Goal: Obtain resource: Download file/media

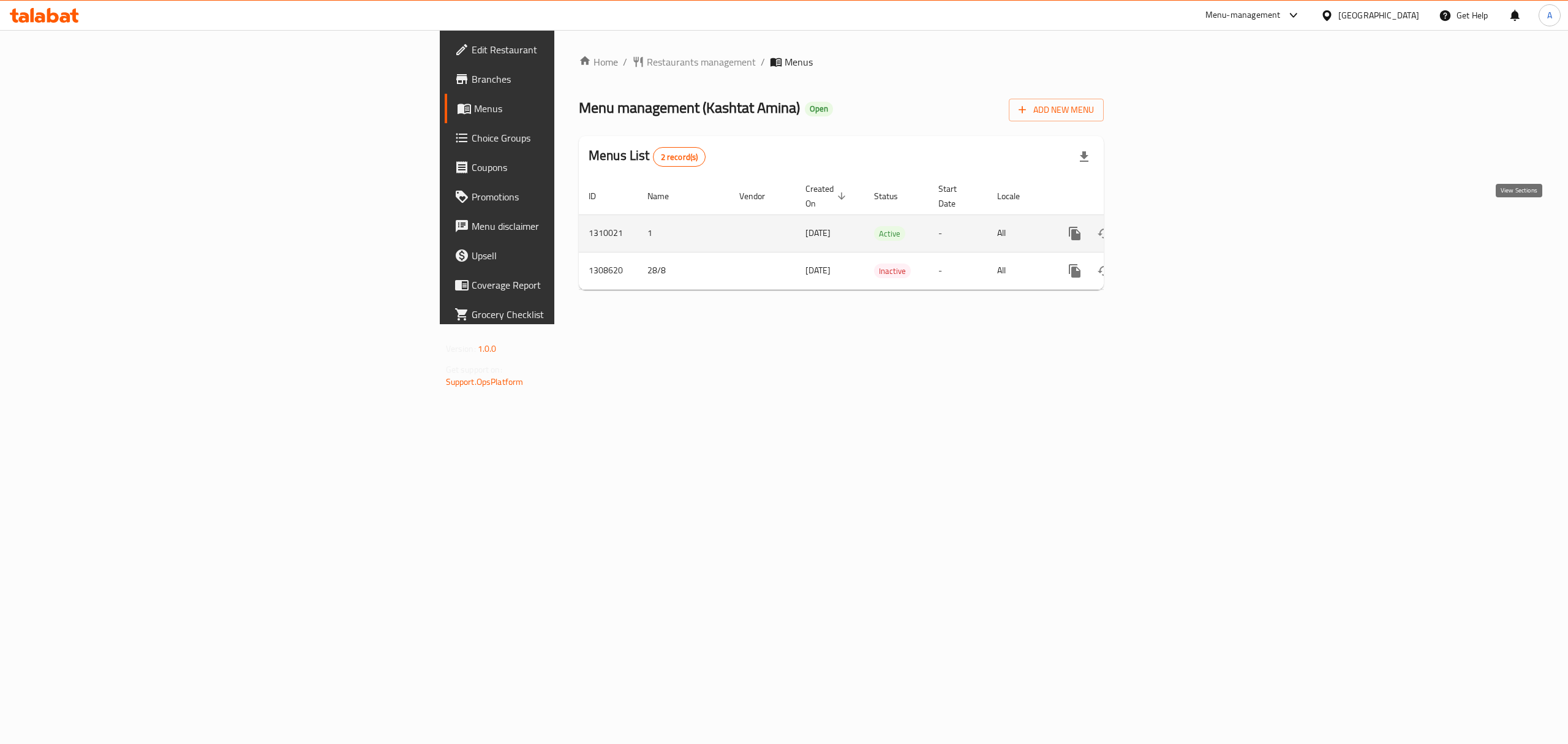
click at [1171, 226] on icon "enhanced table" at bounding box center [1163, 233] width 14 height 14
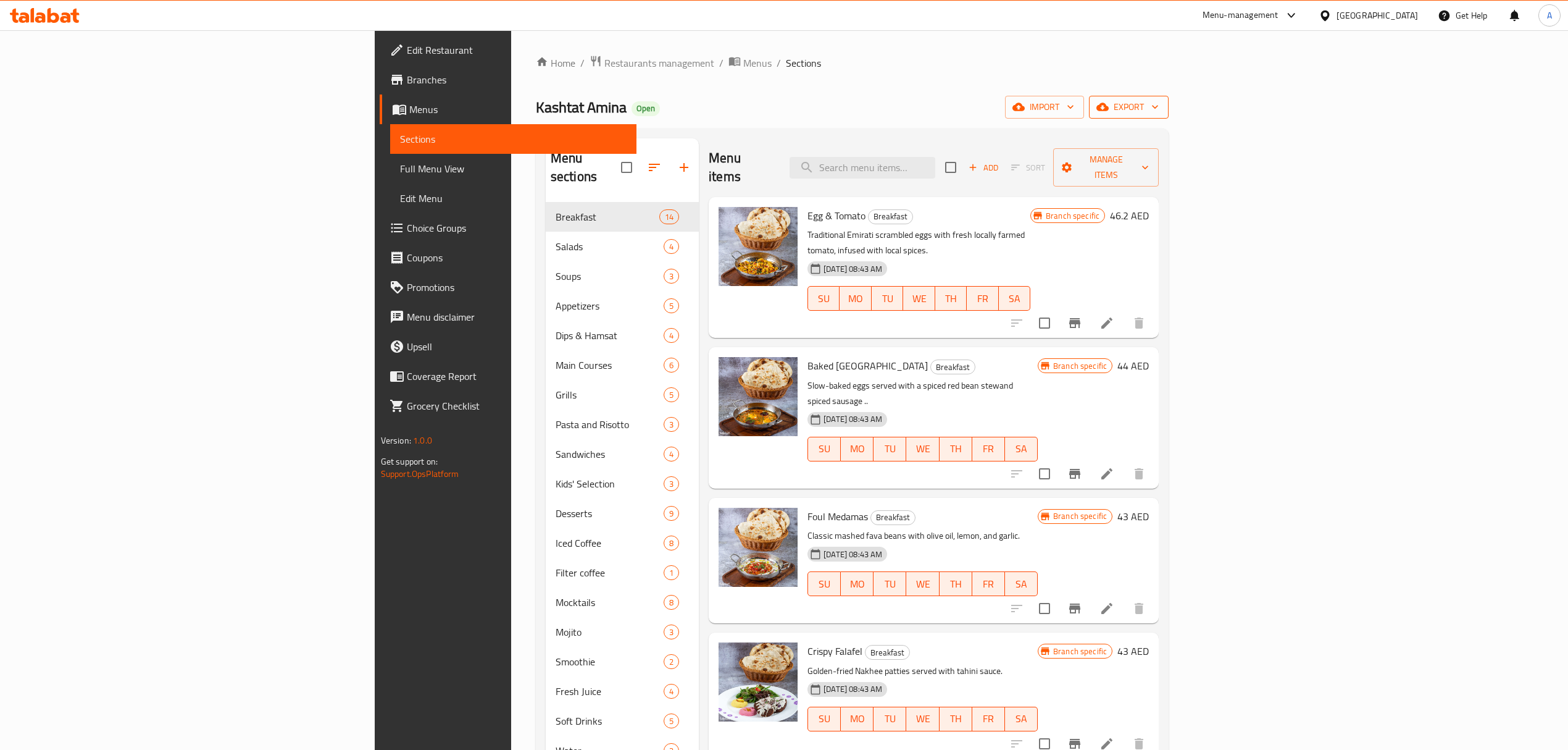
click at [1158, 105] on span "export" at bounding box center [1129, 107] width 60 height 15
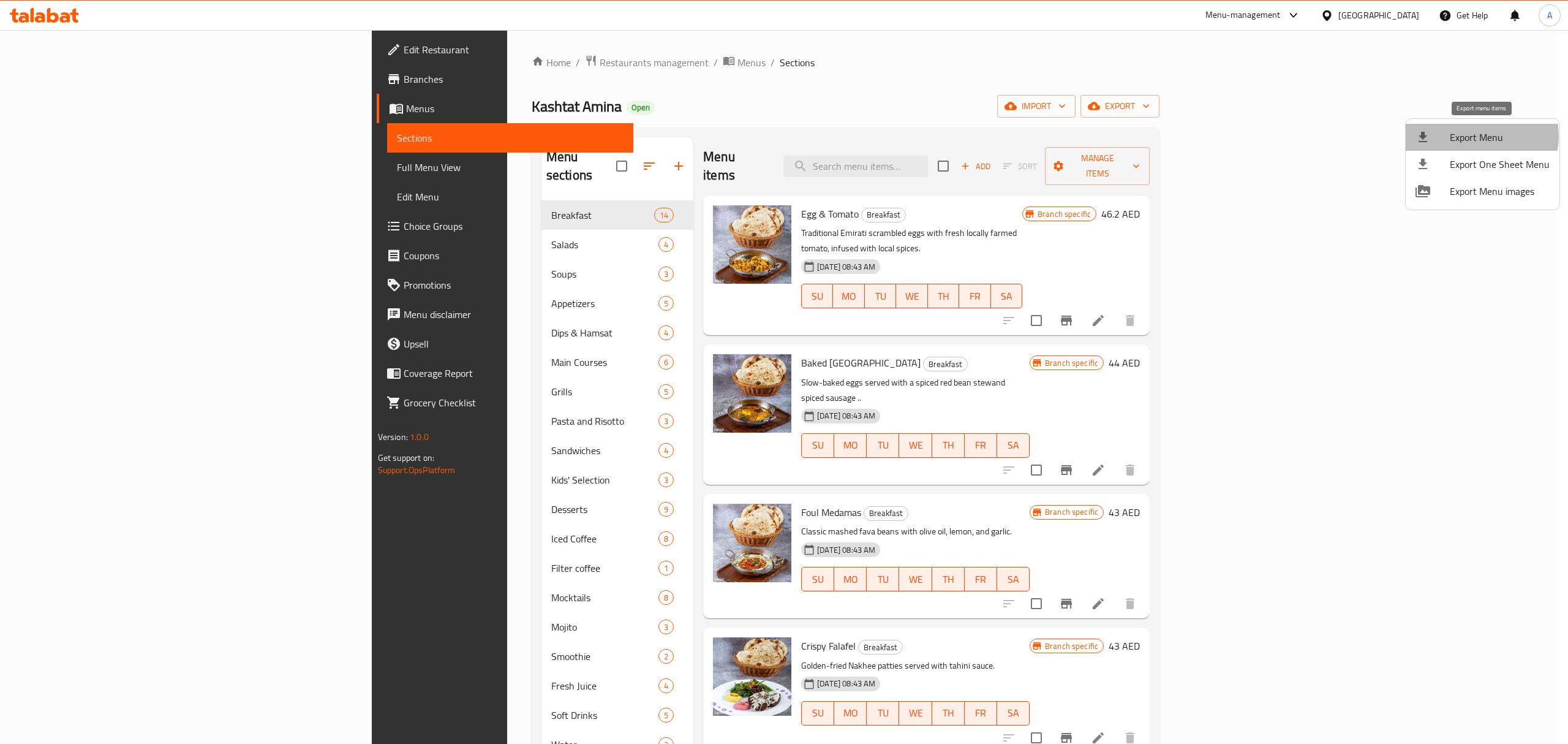
click at [1479, 136] on span "Export Menu" at bounding box center [1500, 136] width 100 height 14
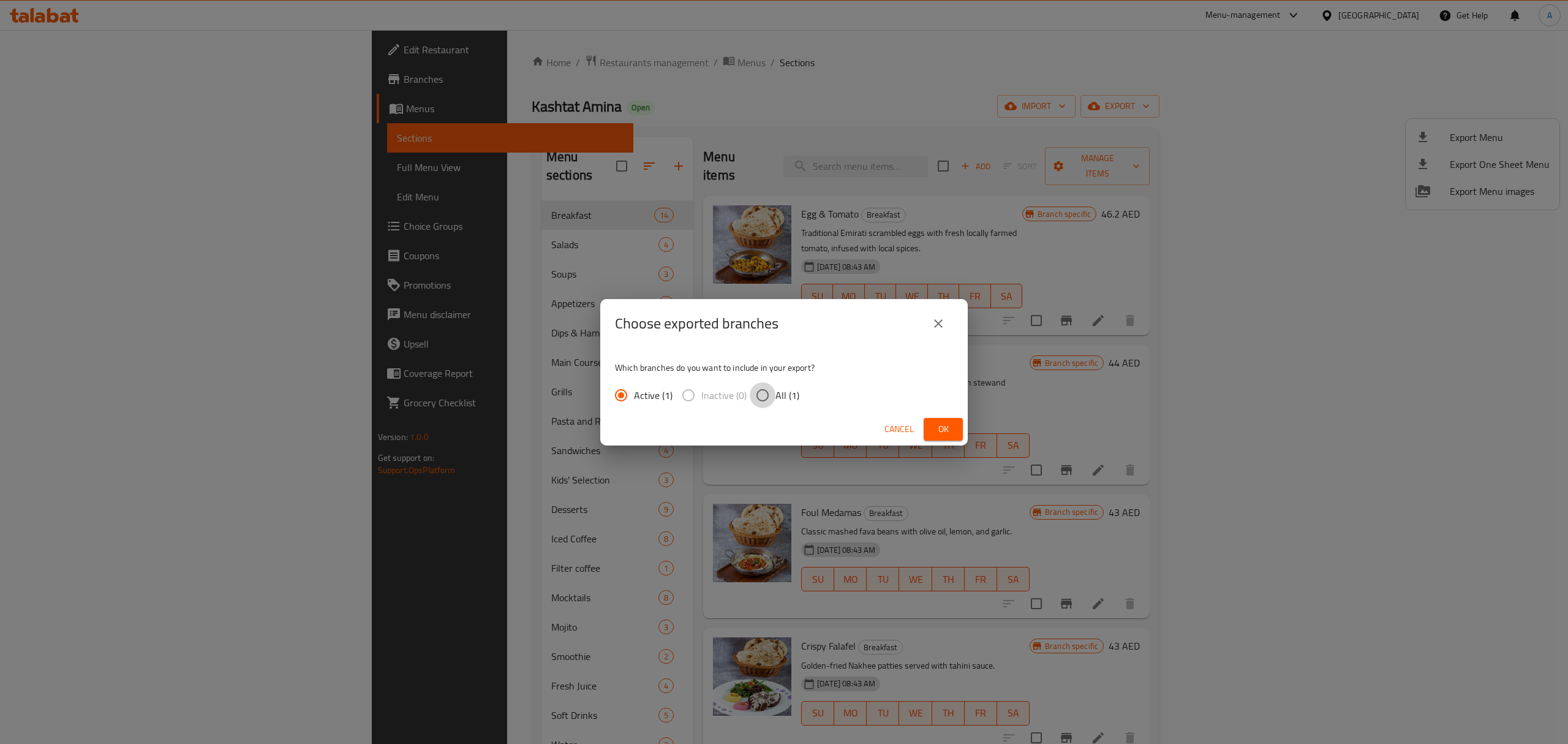
click at [770, 393] on input "All (1)" at bounding box center [763, 395] width 26 height 26
radio input "true"
click at [928, 422] on button "Ok" at bounding box center [943, 428] width 40 height 23
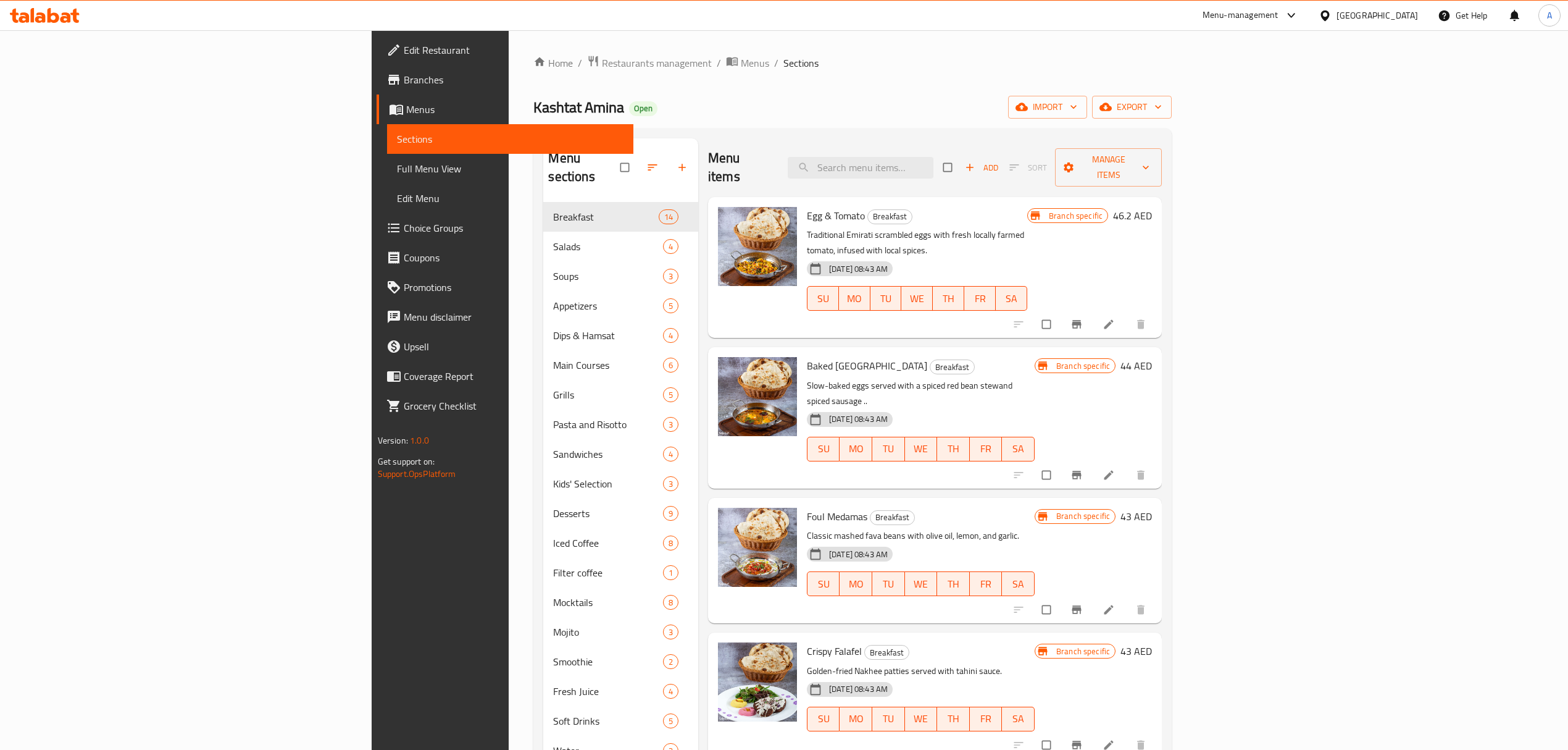
click at [397, 165] on span "Full Menu View" at bounding box center [510, 168] width 226 height 14
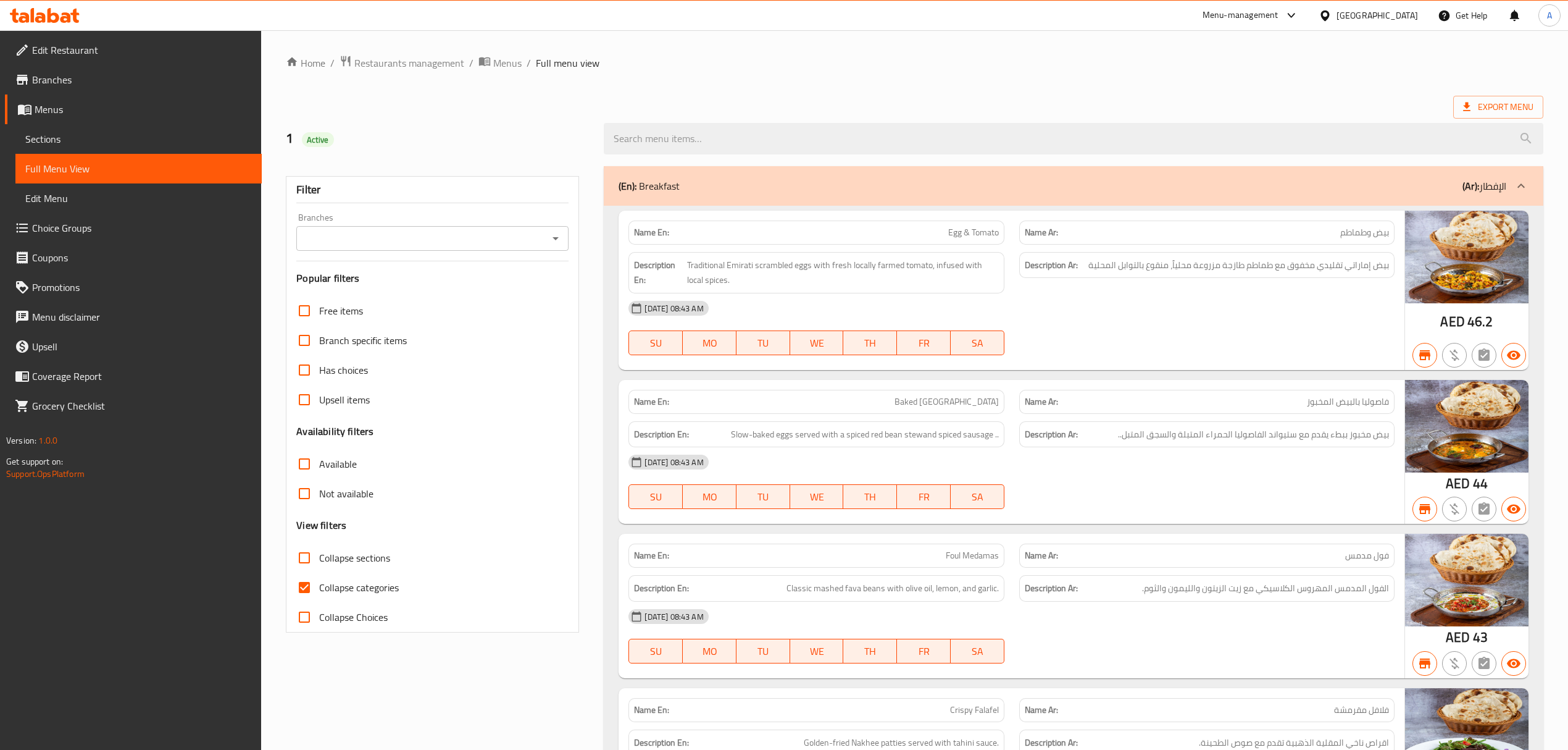
click at [557, 243] on icon "Open" at bounding box center [555, 238] width 14 height 14
click at [453, 292] on span "Kashtat Amina, Muwaileh Commercial" at bounding box center [384, 292] width 159 height 14
type input "Kashtat Amina, Muwaileh Commercial"
